Goal: Information Seeking & Learning: Learn about a topic

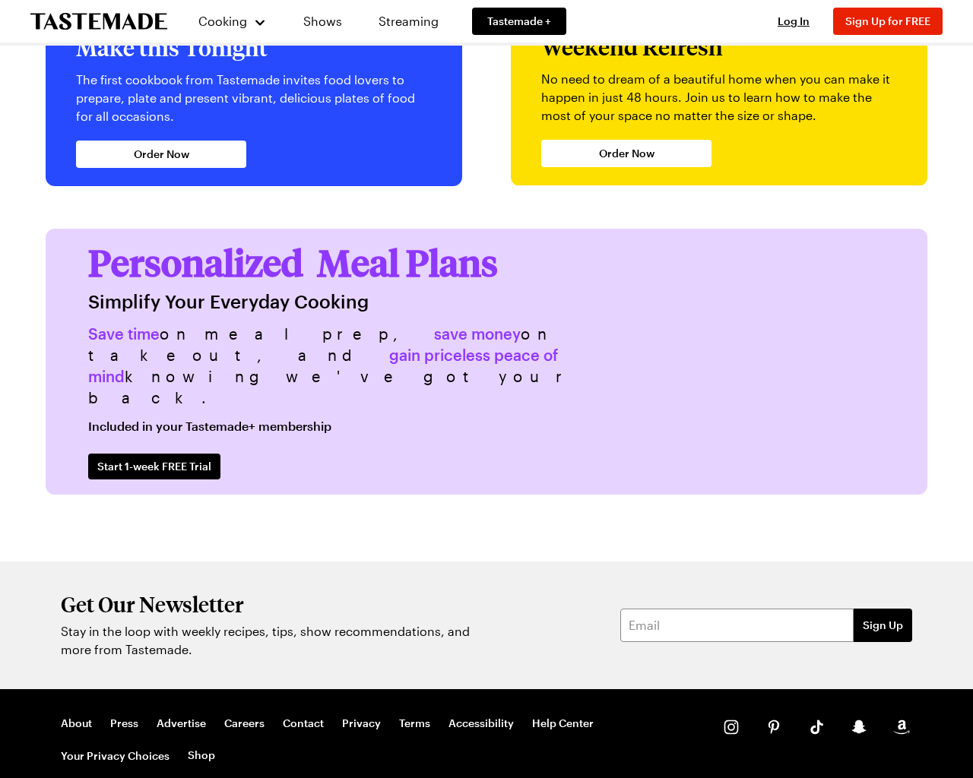
scroll to position [3507, 0]
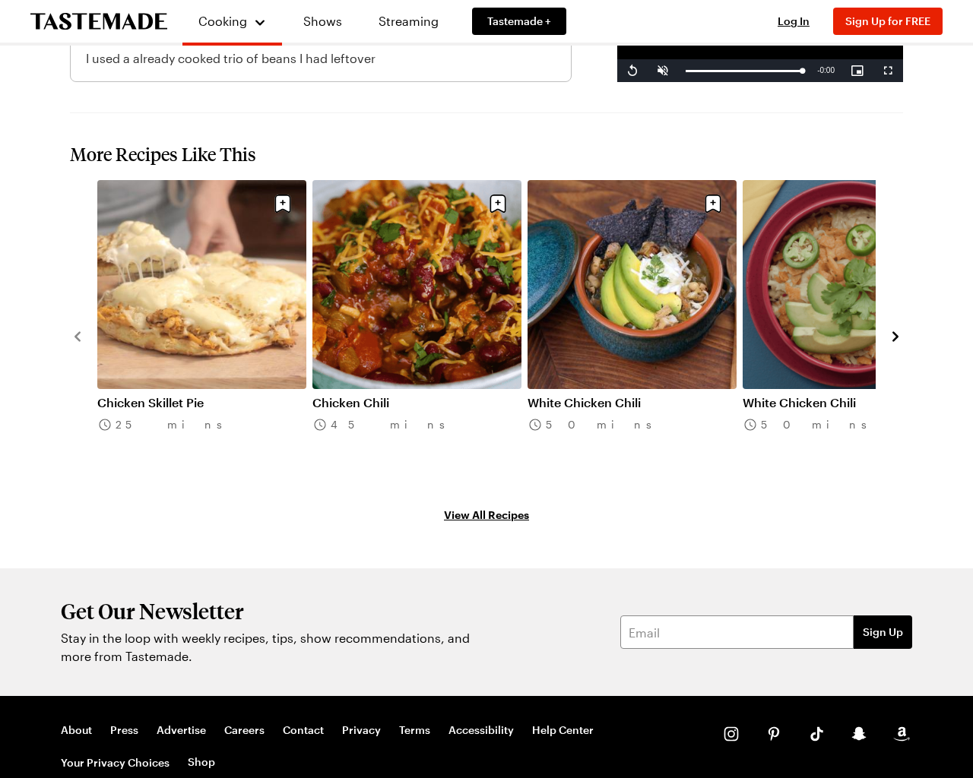
scroll to position [1963, 0]
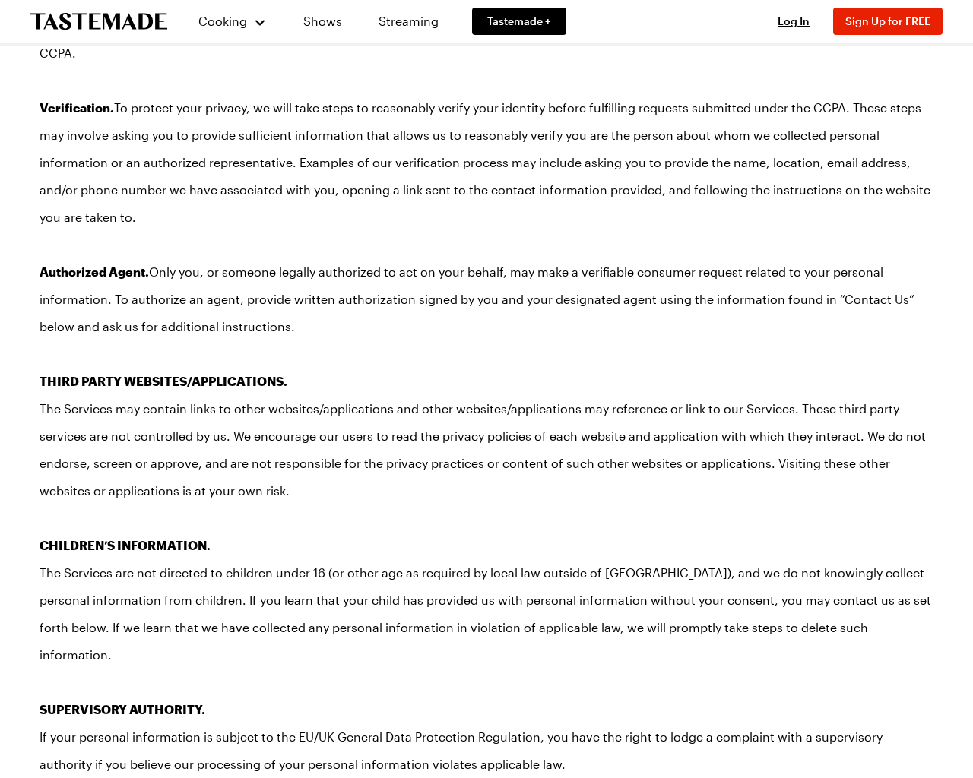
scroll to position [11402, 0]
